Goal: Task Accomplishment & Management: Manage account settings

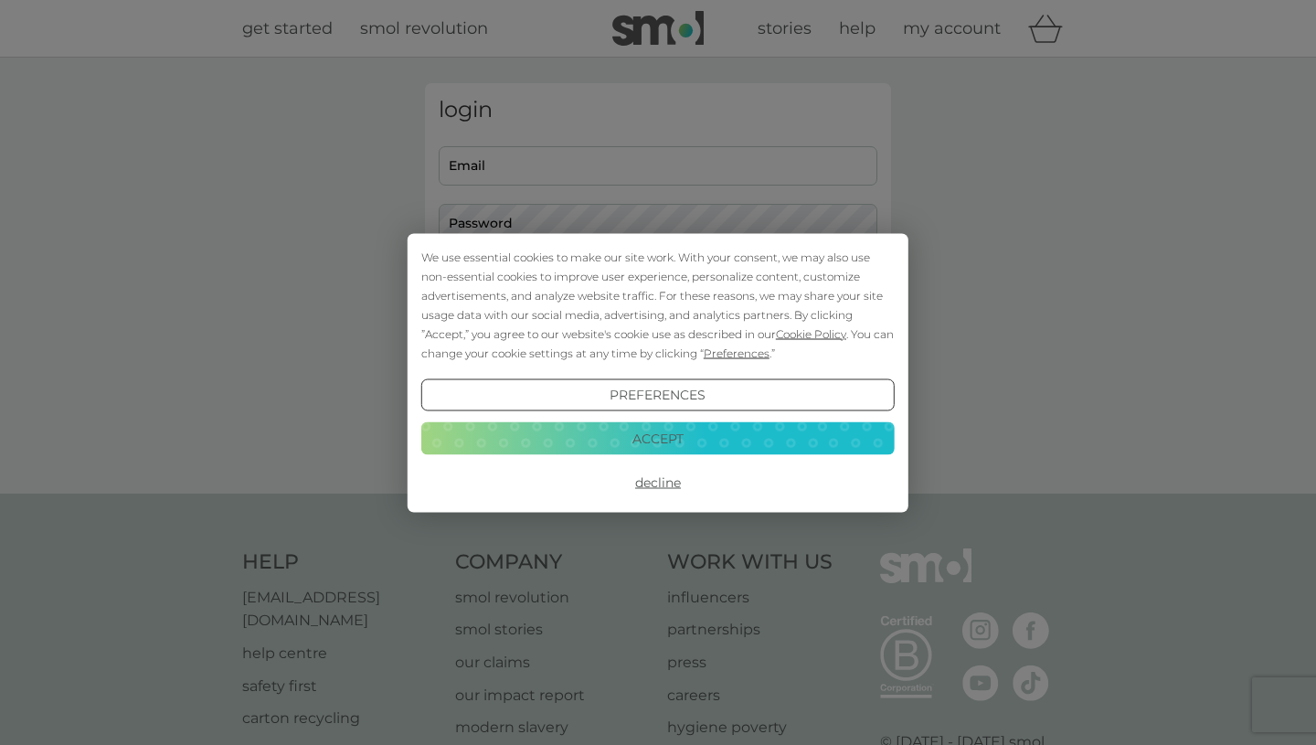
click at [595, 161] on div "We use essential cookies to make our site work. With your consent, we may also …" at bounding box center [658, 372] width 1316 height 745
click at [613, 437] on button "Accept" at bounding box center [657, 438] width 473 height 33
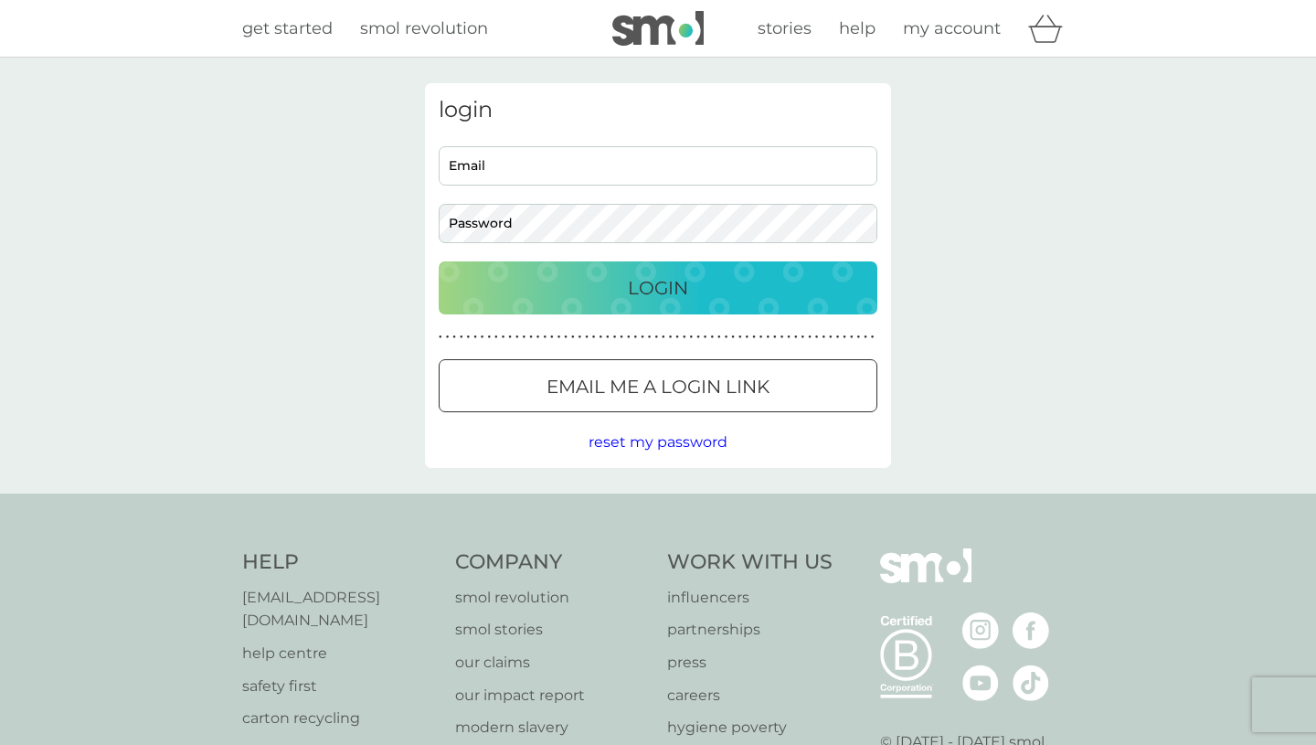
click at [534, 163] on input "Email" at bounding box center [658, 165] width 439 height 39
type input "[EMAIL_ADDRESS][PERSON_NAME][DOMAIN_NAME]"
click at [439, 261] on button "Login" at bounding box center [658, 287] width 439 height 53
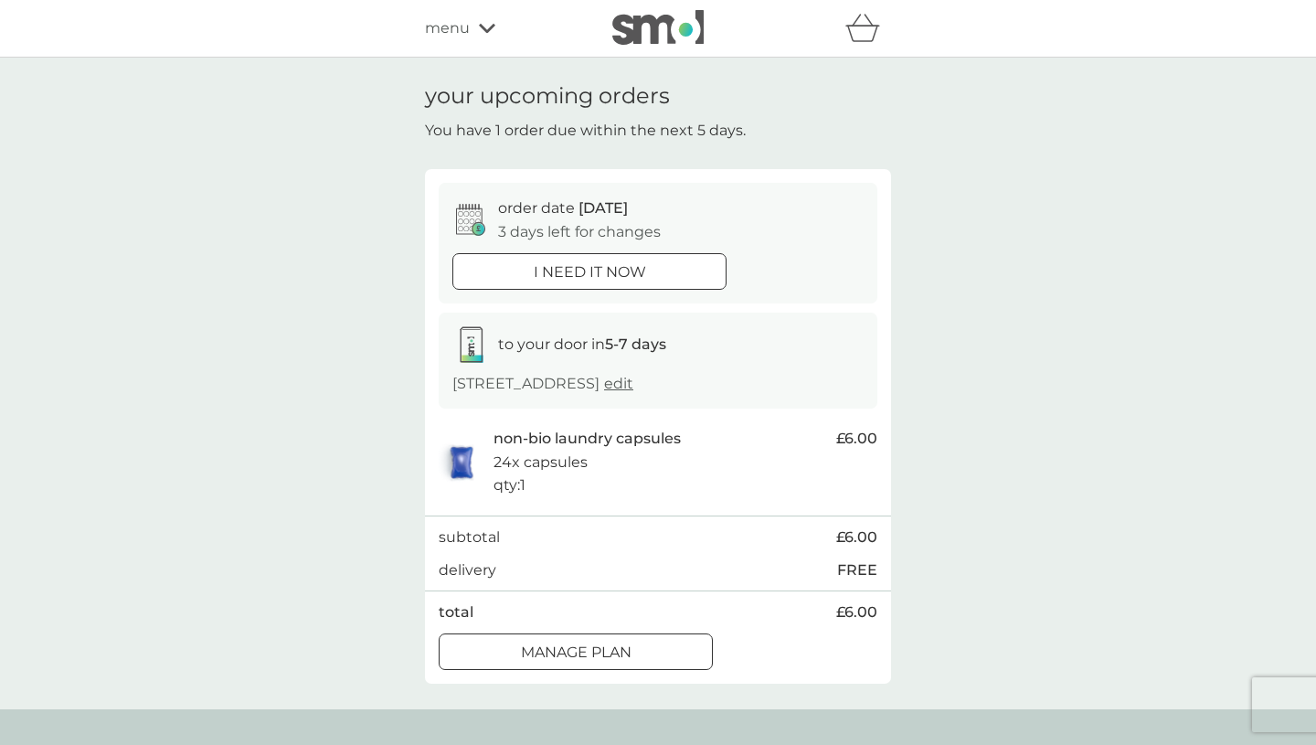
click at [601, 655] on div at bounding box center [576, 652] width 66 height 19
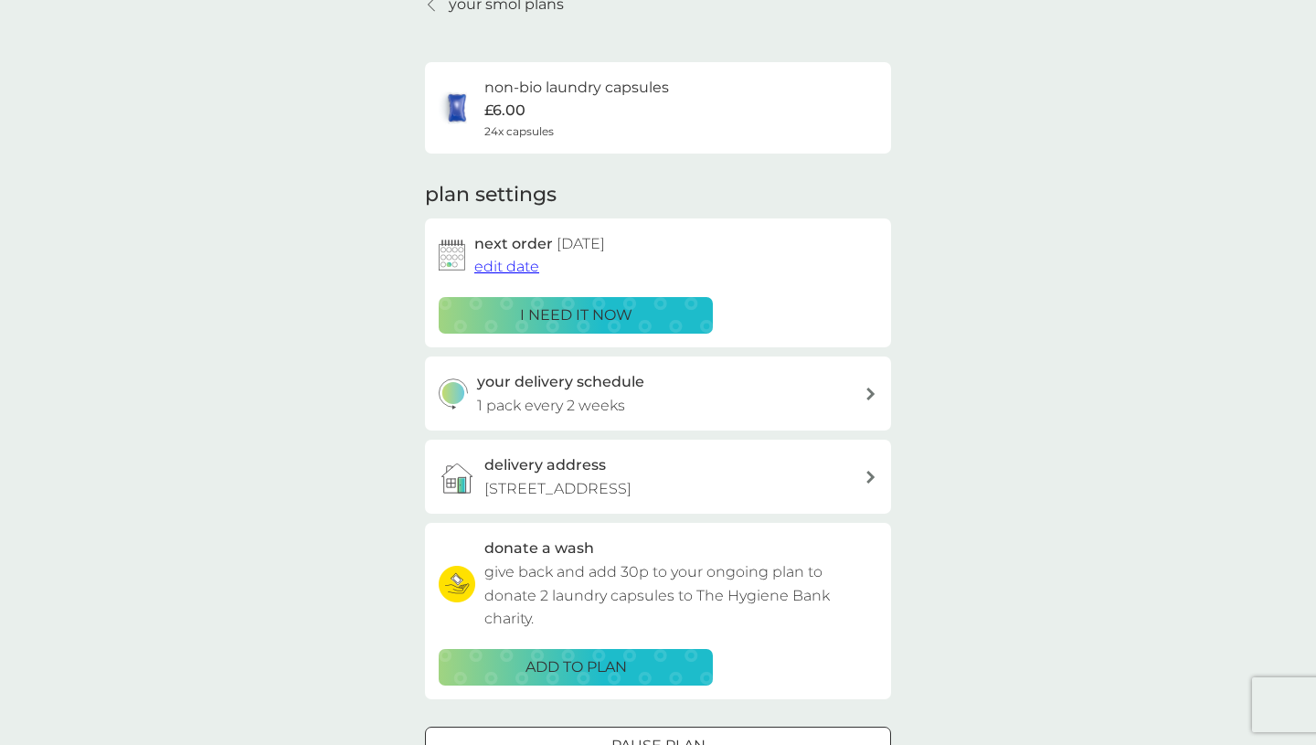
scroll to position [92, 0]
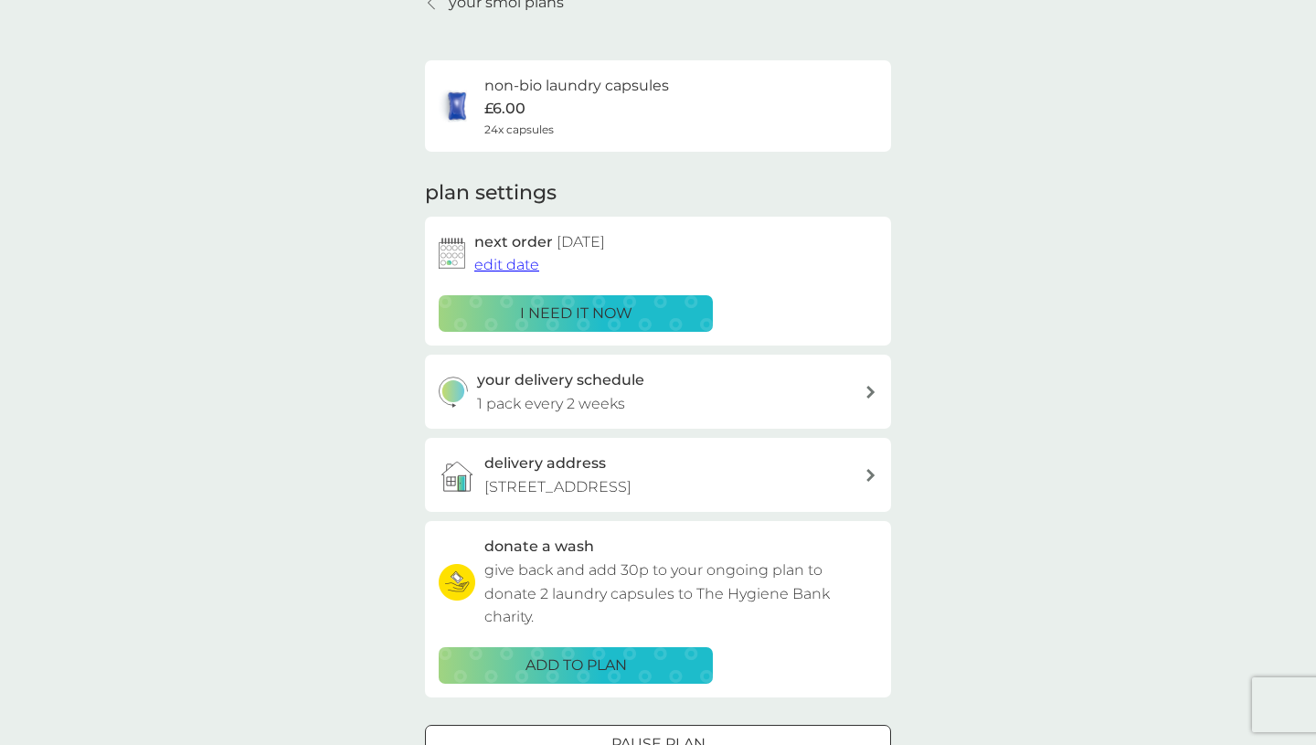
click at [661, 406] on div "your delivery schedule 1 pack every 2 weeks" at bounding box center [671, 391] width 388 height 47
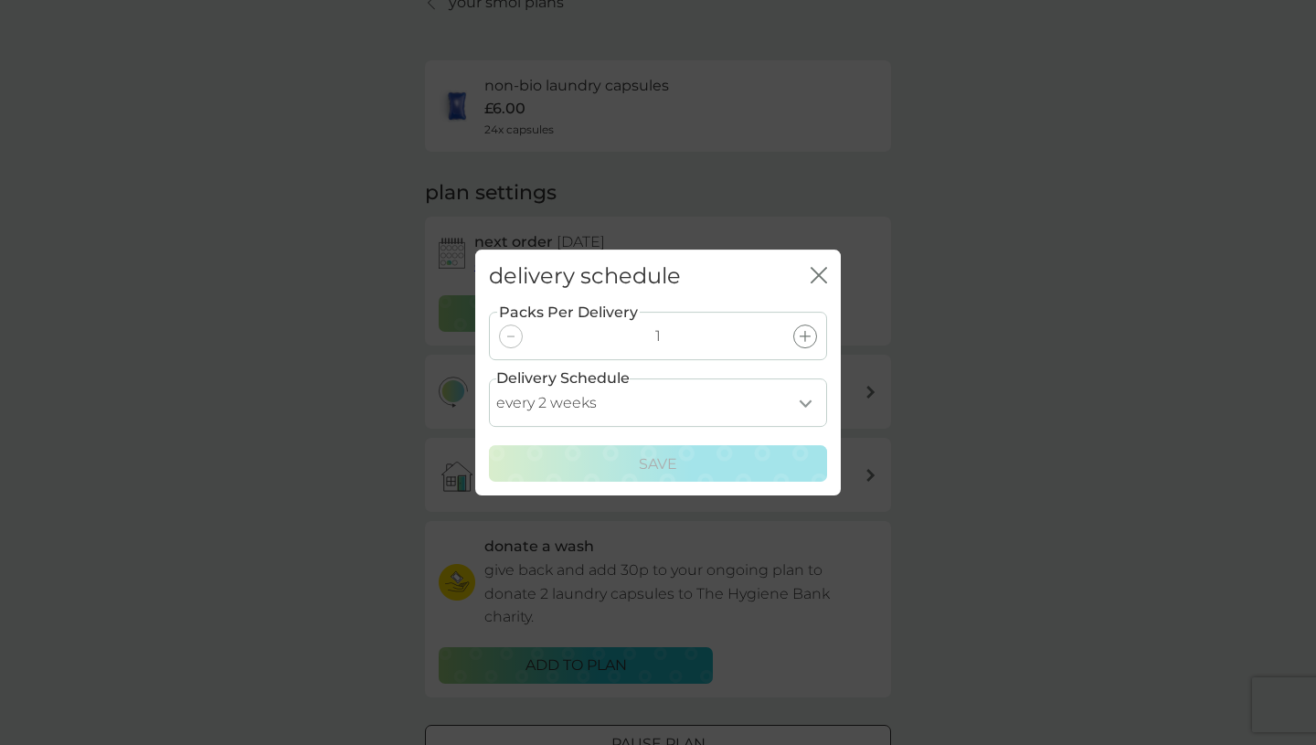
click at [660, 401] on select "every 1 week every 2 weeks every 3 weeks every 4 weeks every 5 weeks every 6 we…" at bounding box center [658, 402] width 338 height 48
select select "84"
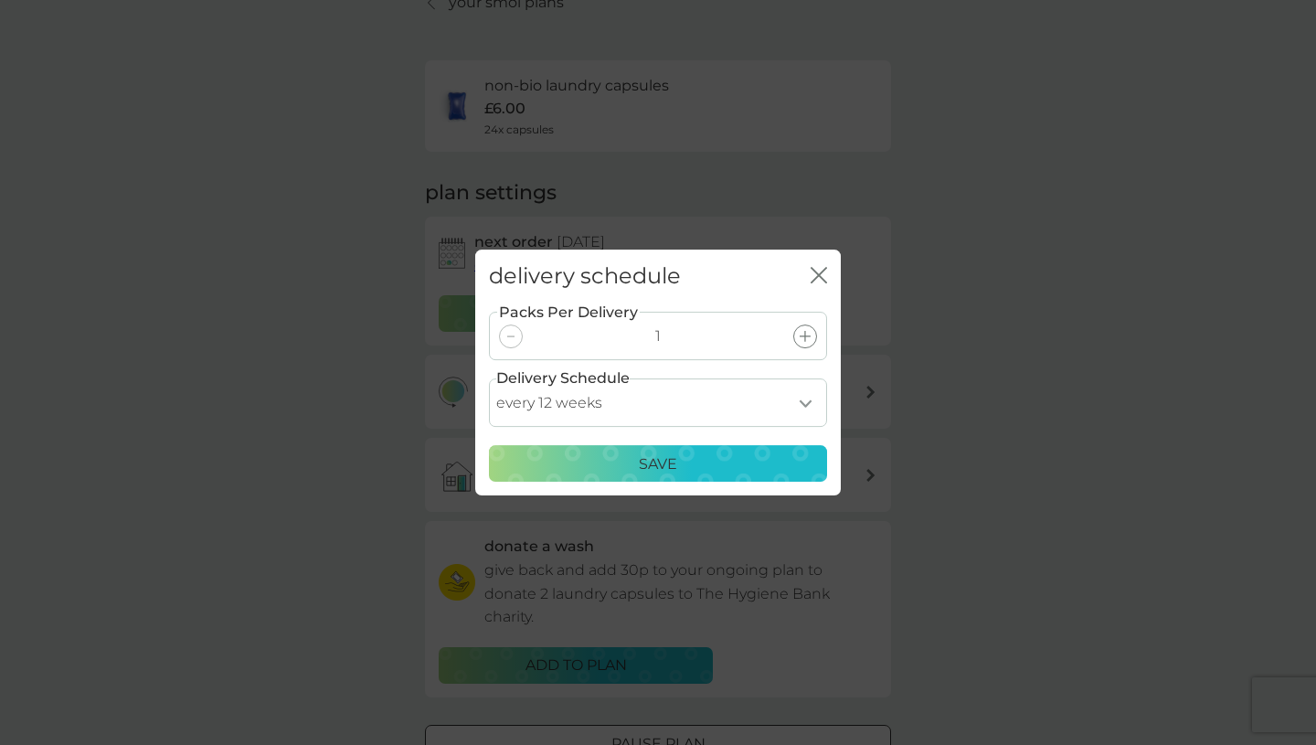
click at [661, 469] on p "Save" at bounding box center [658, 464] width 38 height 24
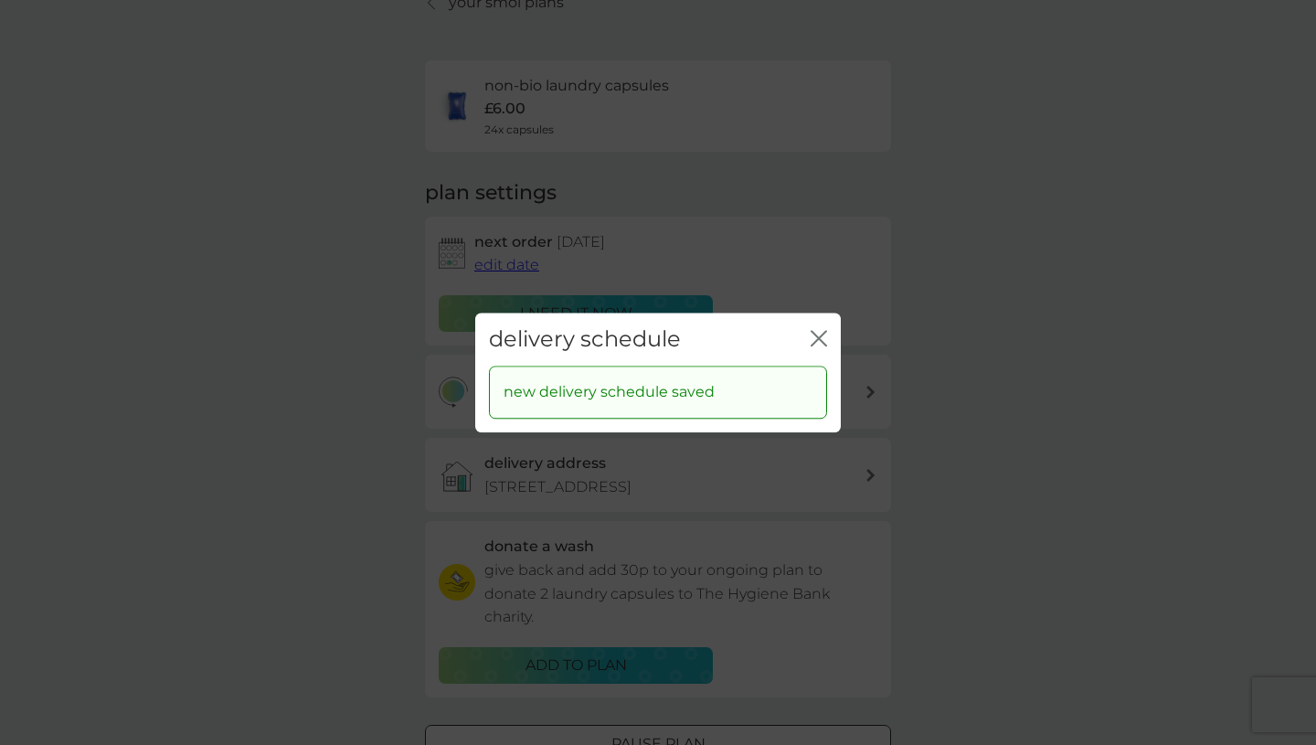
click at [816, 334] on icon "close" at bounding box center [819, 338] width 16 height 16
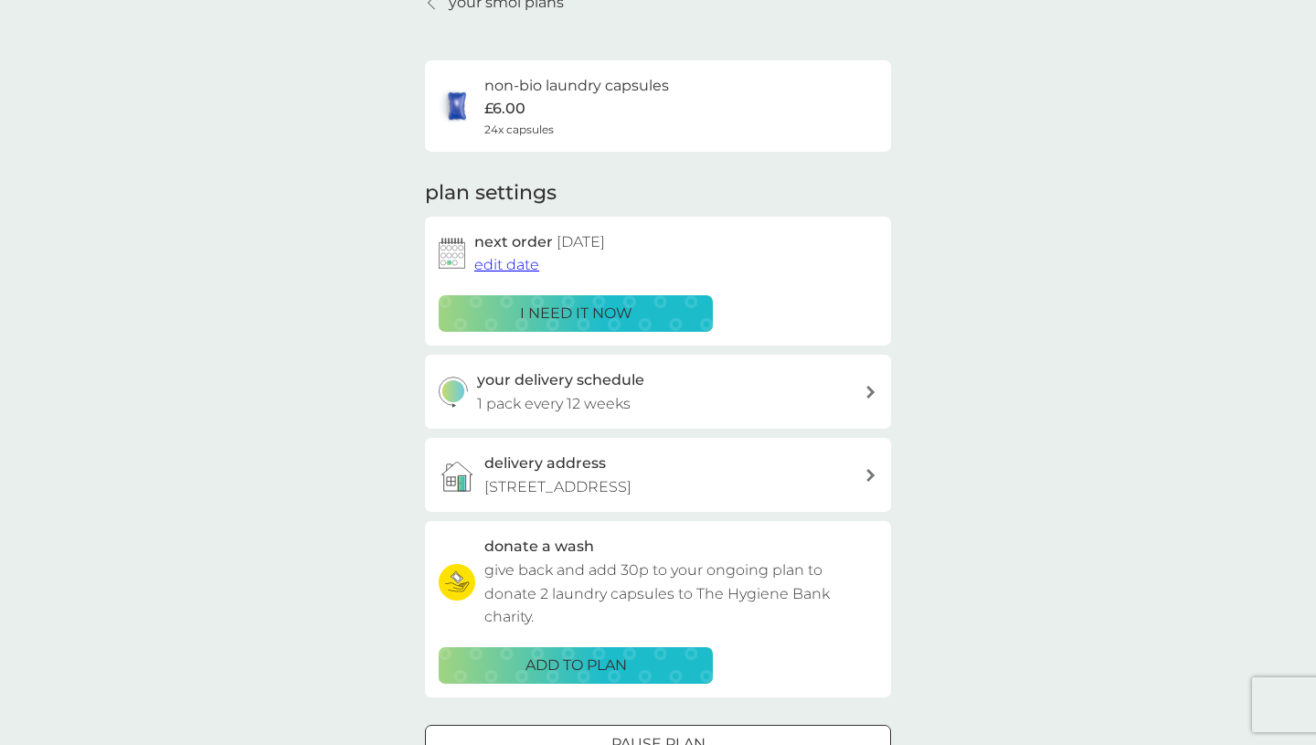
click at [531, 269] on span "edit date" at bounding box center [506, 264] width 65 height 17
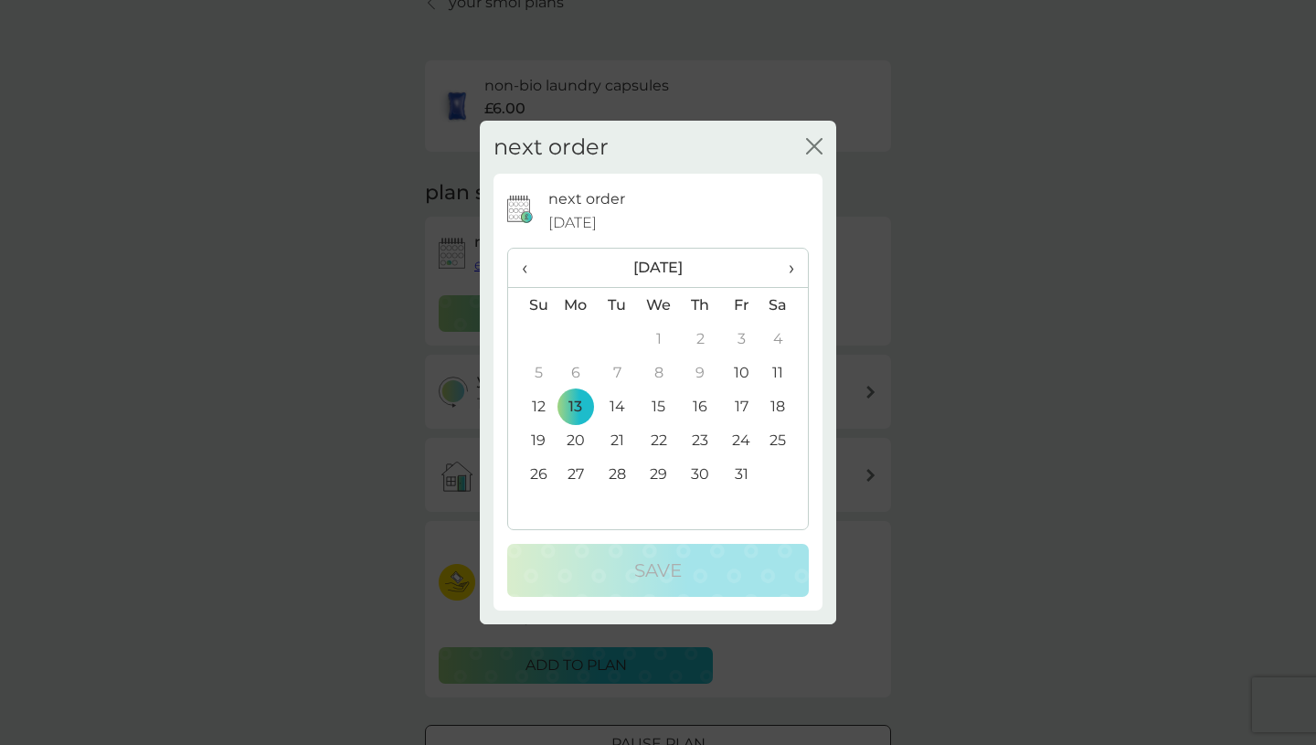
click at [790, 273] on span "›" at bounding box center [785, 268] width 18 height 38
click at [577, 409] on td "10" at bounding box center [576, 406] width 42 height 34
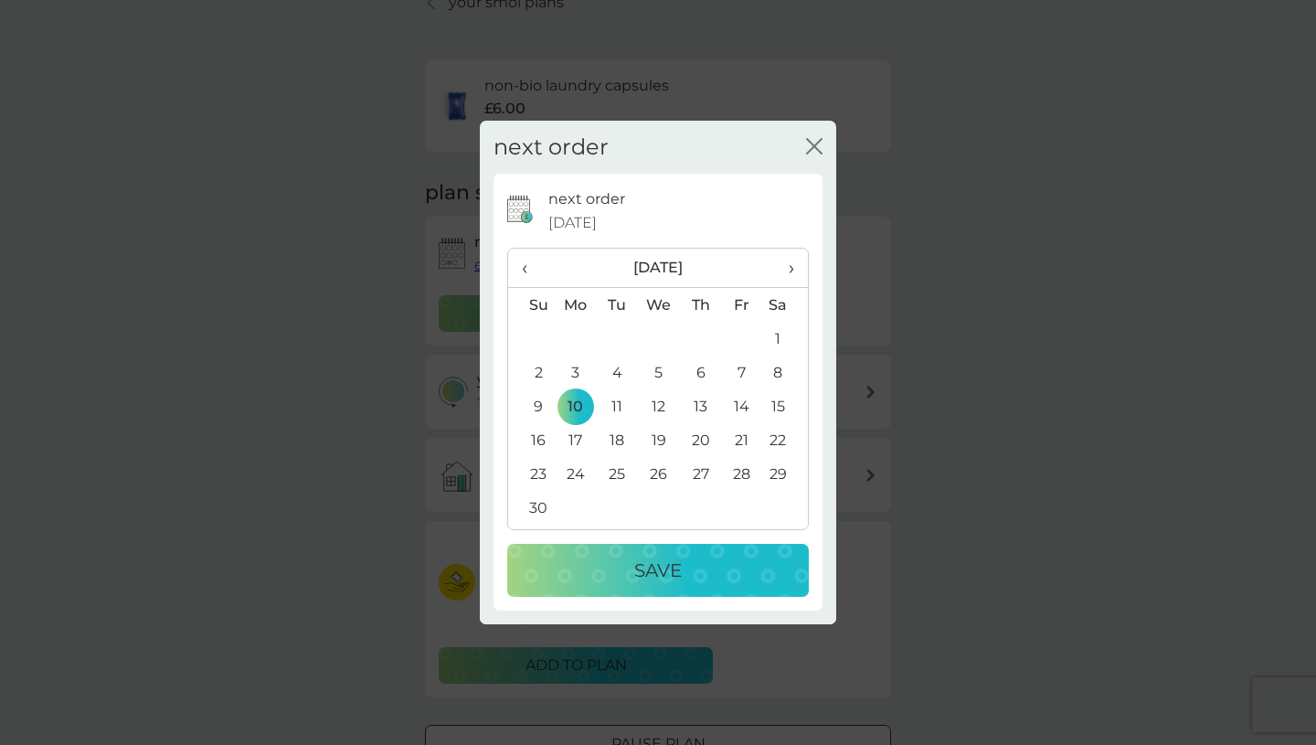
click at [634, 564] on p "Save" at bounding box center [658, 570] width 48 height 29
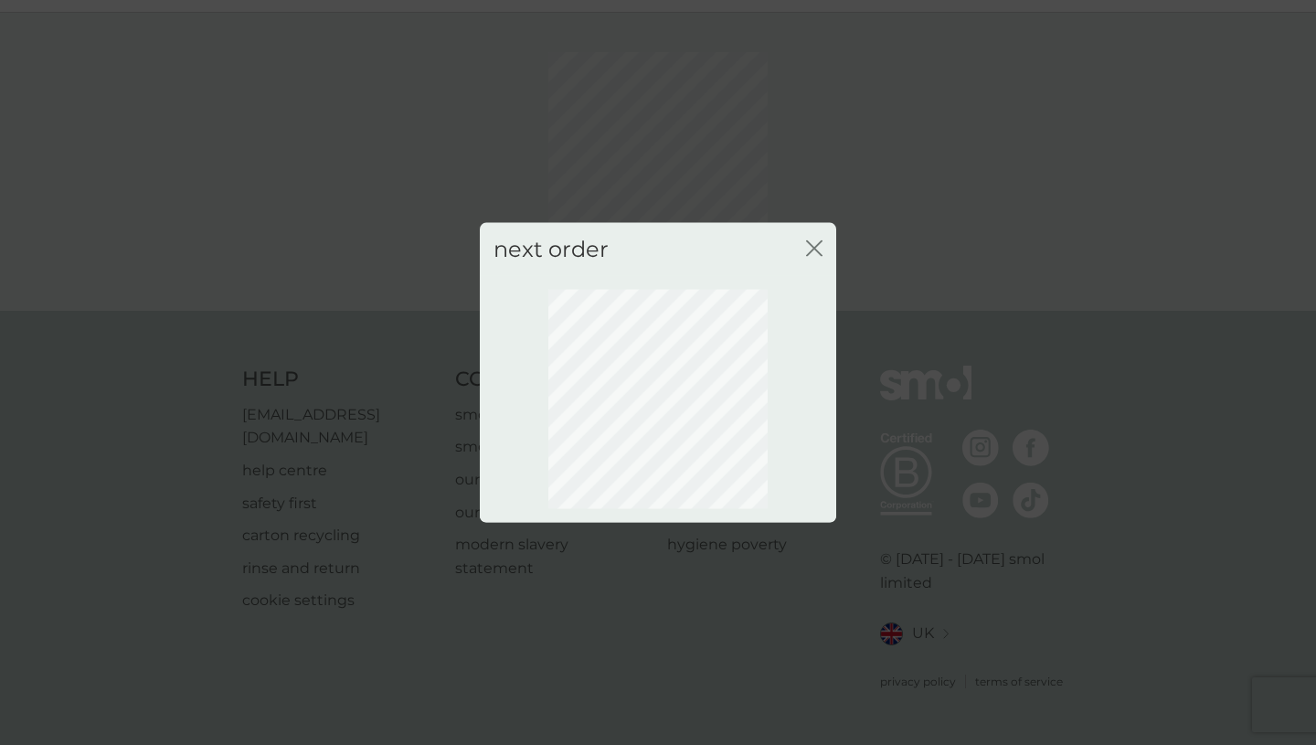
scroll to position [22, 0]
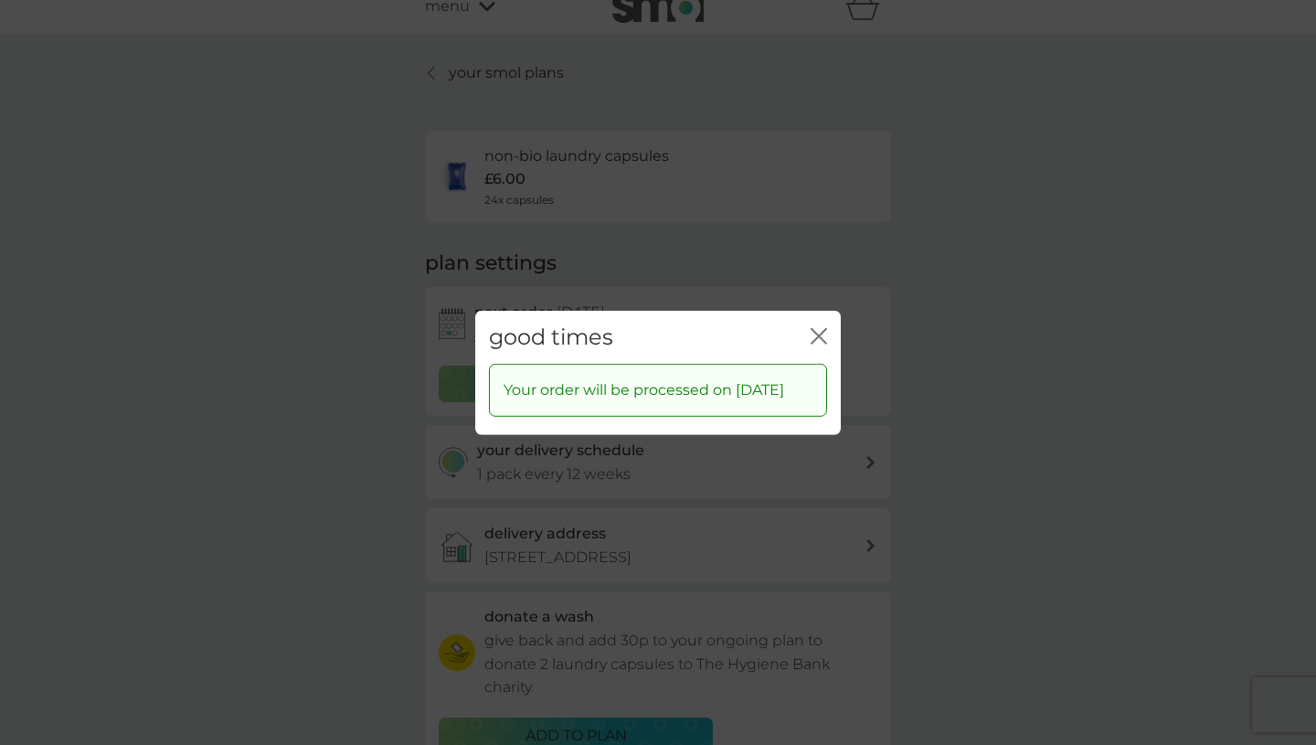
click at [823, 327] on icon "close" at bounding box center [819, 335] width 16 height 16
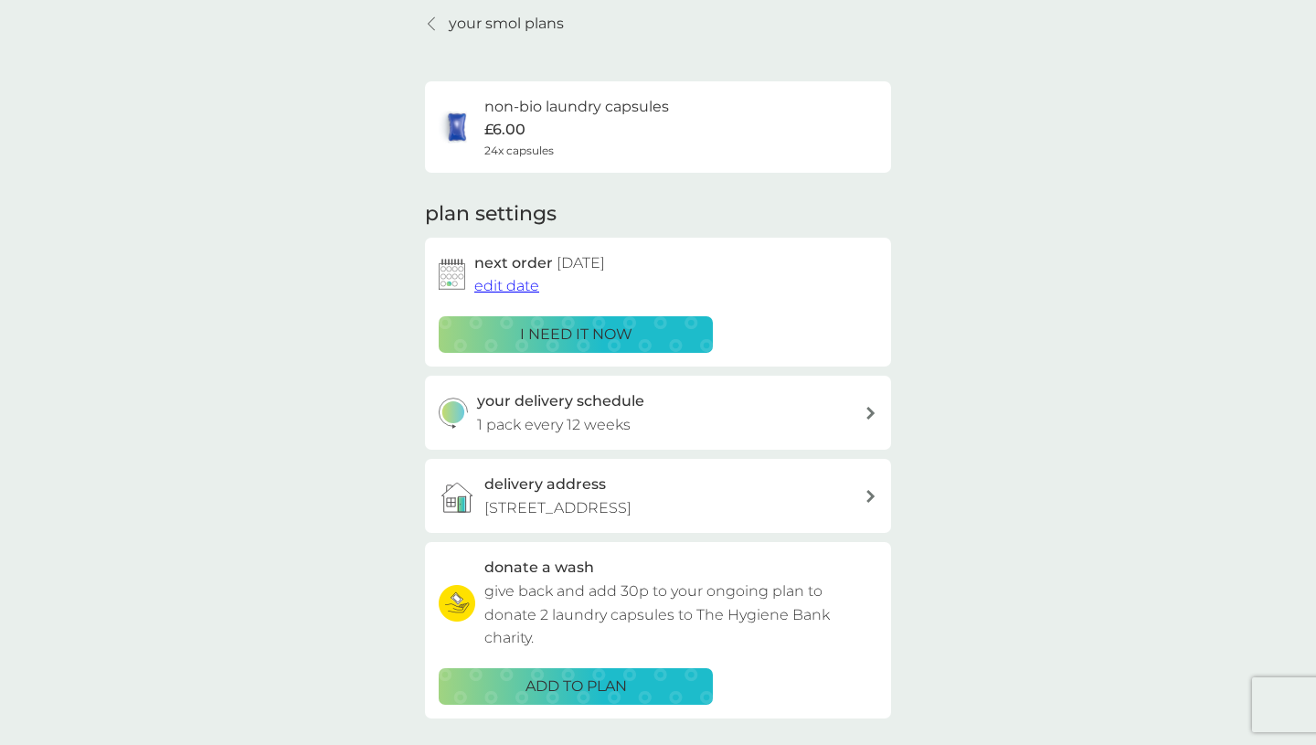
scroll to position [0, 0]
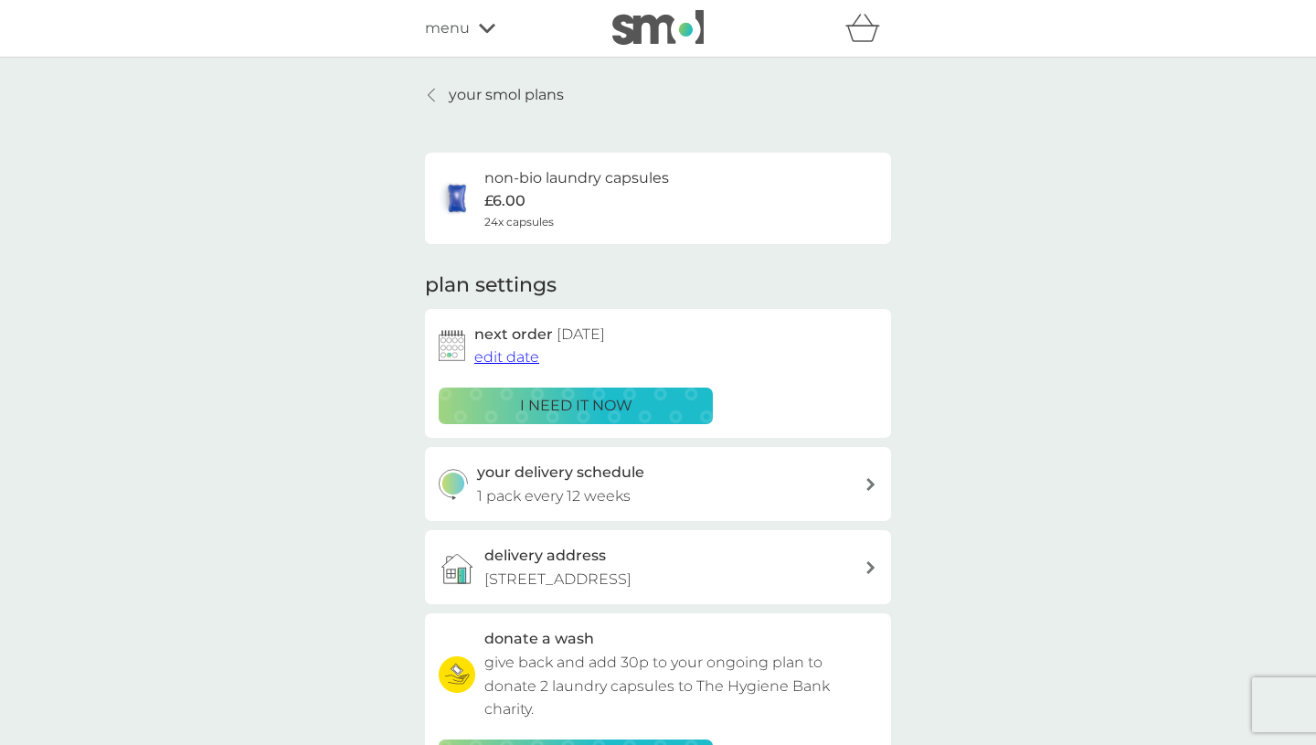
click at [433, 103] on link "your smol plans" at bounding box center [494, 95] width 139 height 24
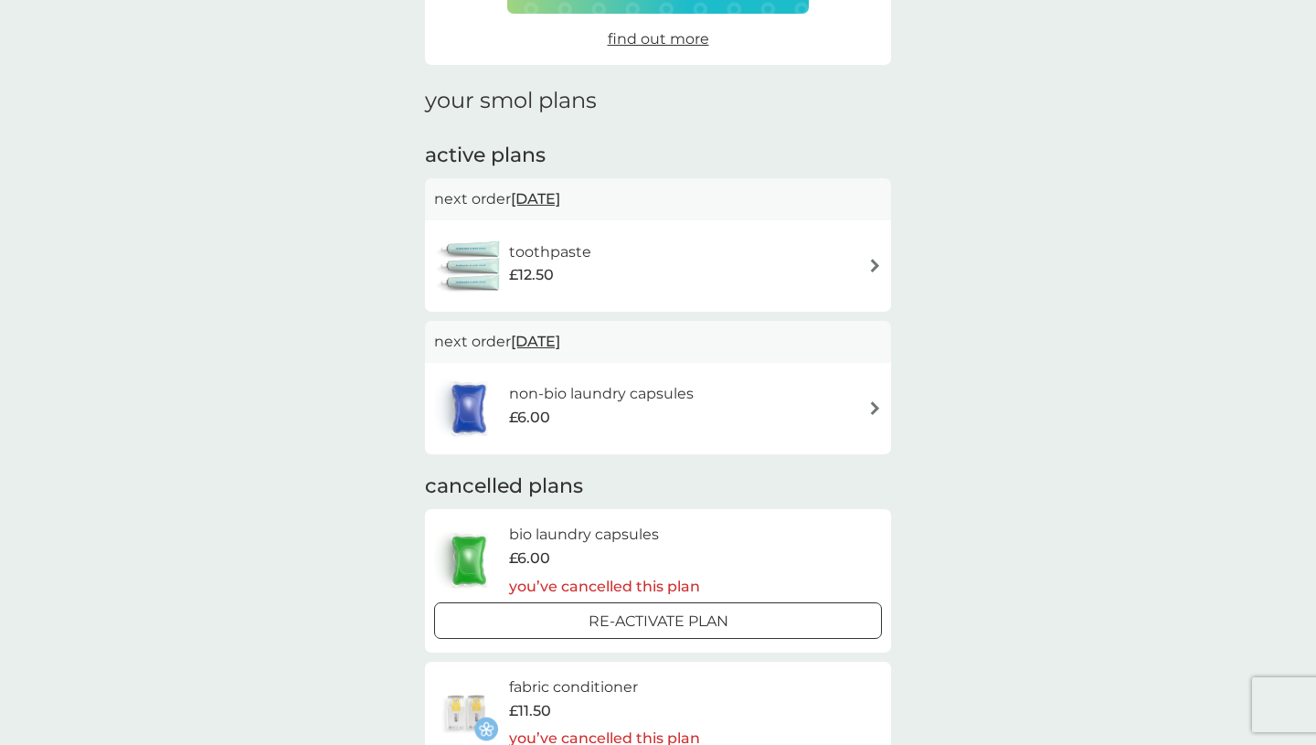
scroll to position [186, 0]
click at [560, 205] on span "29 Oct 2025" at bounding box center [535, 198] width 49 height 36
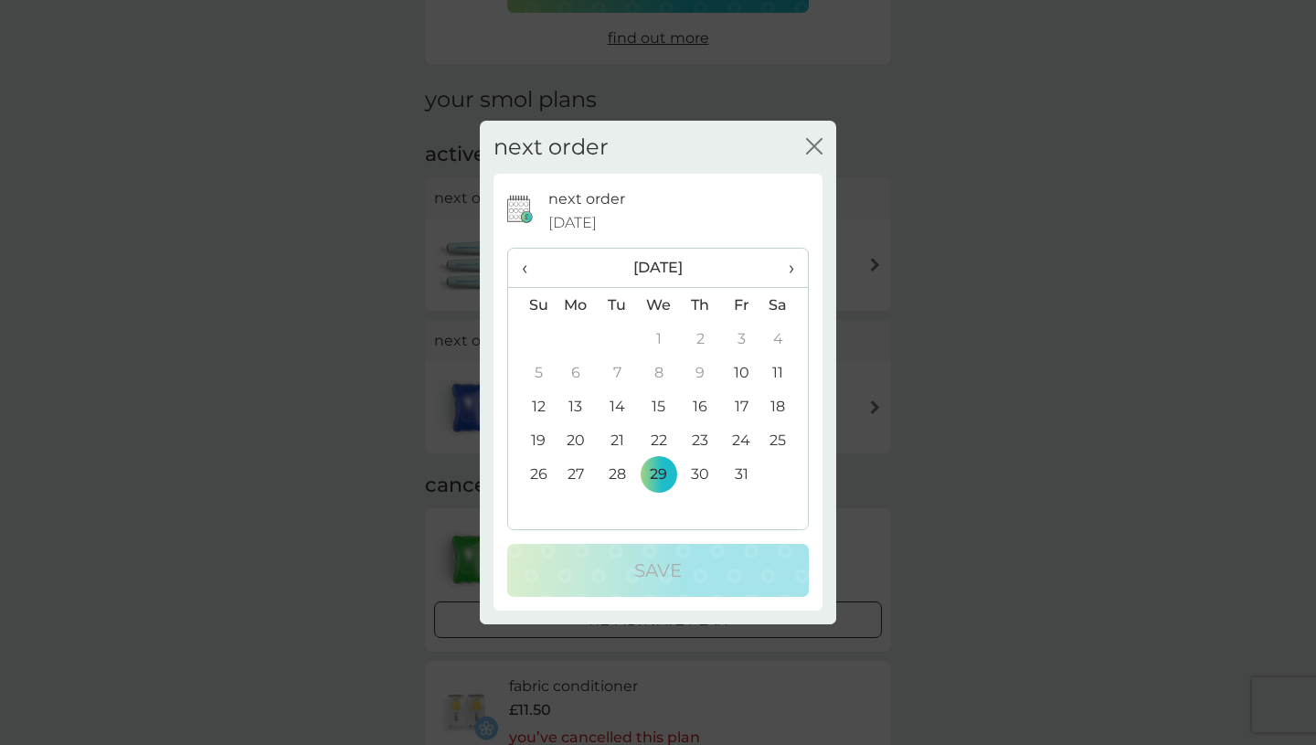
click at [788, 268] on span "›" at bounding box center [785, 268] width 18 height 38
click at [798, 278] on th "›" at bounding box center [785, 268] width 46 height 39
click at [802, 274] on th "›" at bounding box center [785, 268] width 46 height 39
click at [580, 374] on td "5" at bounding box center [576, 373] width 42 height 34
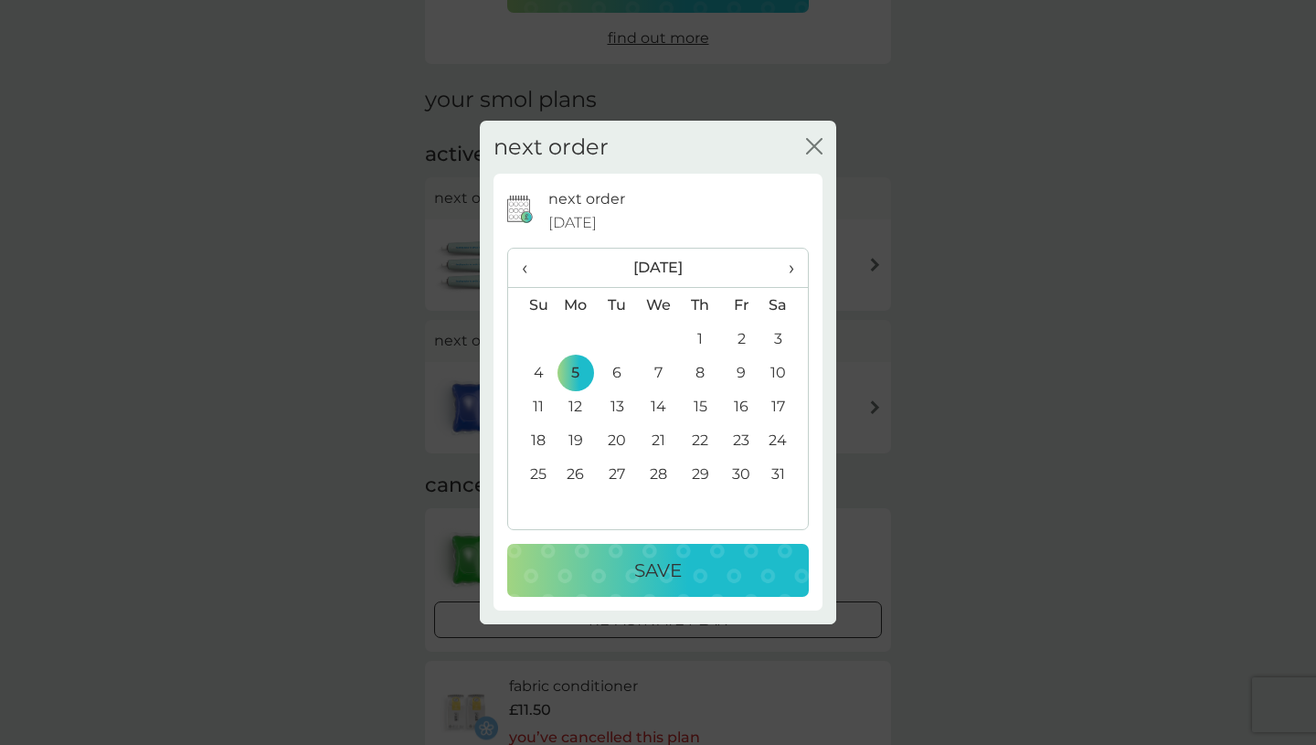
click at [649, 574] on p "Save" at bounding box center [658, 570] width 48 height 29
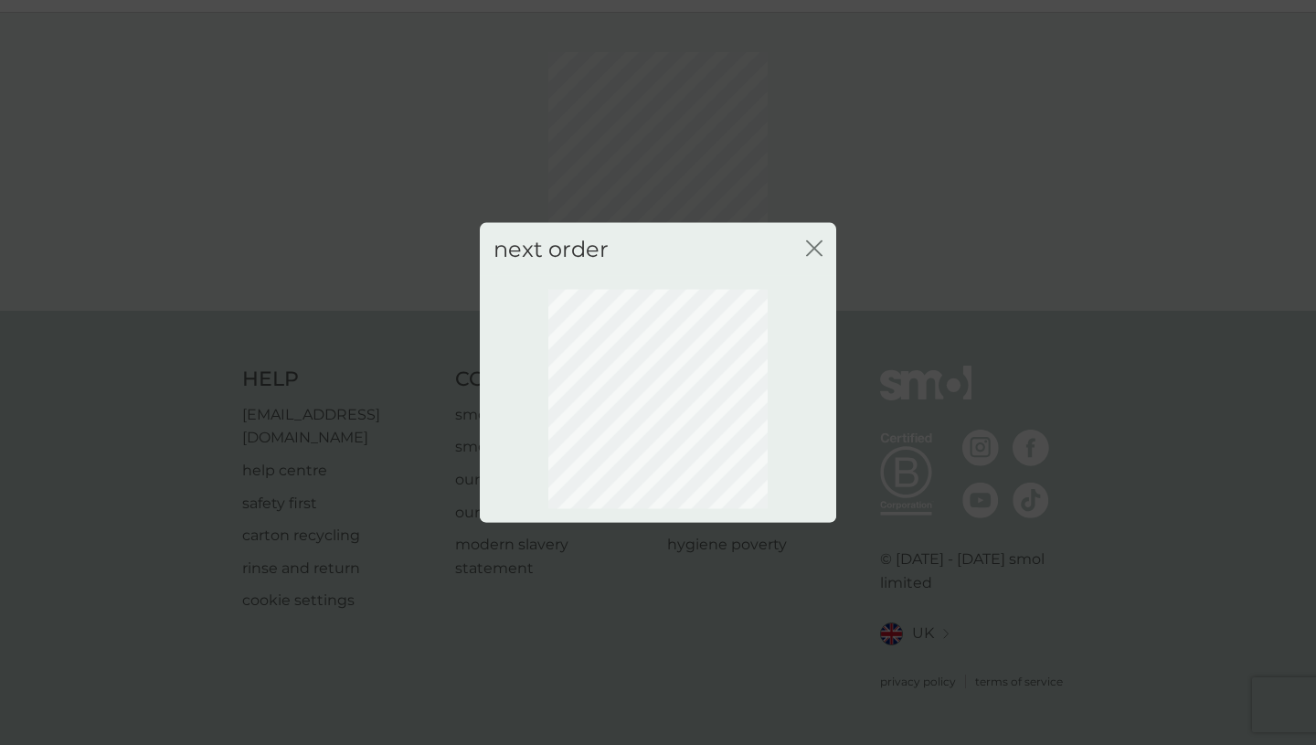
scroll to position [22, 0]
